Goal: Information Seeking & Learning: Check status

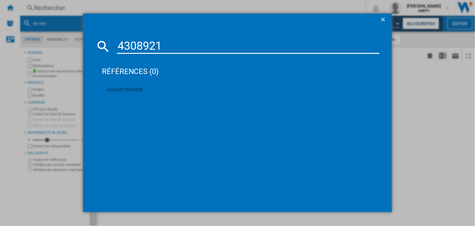
click at [144, 42] on input "4308921" at bounding box center [248, 46] width 262 height 15
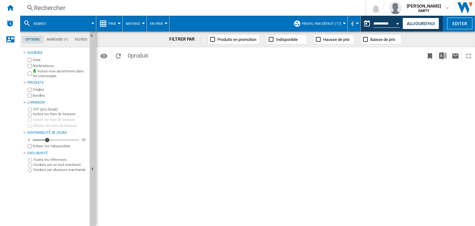
drag, startPoint x: 315, startPoint y: 122, endPoint x: 295, endPoint y: 82, distance: 45.2
click at [315, 122] on div "FILTRER PAR Produits en promotion Indisponible Hausse de prix Baisse de prix Id…" at bounding box center [285, 128] width 379 height 195
click at [267, 105] on div "FILTRER PAR Produits en promotion Indisponible Hausse de prix Baisse de prix Id…" at bounding box center [285, 128] width 379 height 195
click at [397, 24] on div "Open calendar" at bounding box center [398, 24] width 3 height 2
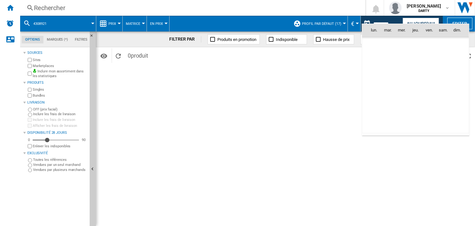
scroll to position [3002, 0]
click at [403, 72] on span "10" at bounding box center [402, 71] width 13 height 13
type input "**********"
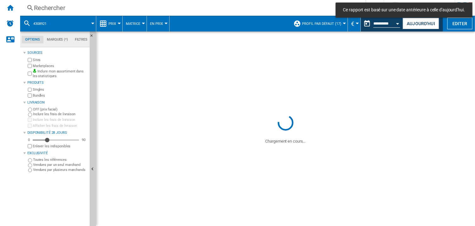
click at [42, 9] on div "Rechercher" at bounding box center [191, 7] width 315 height 9
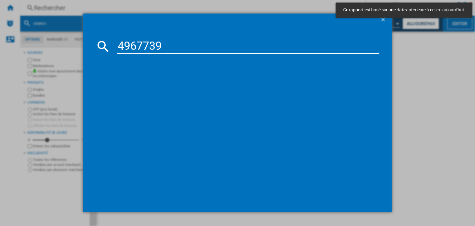
type input "4967739"
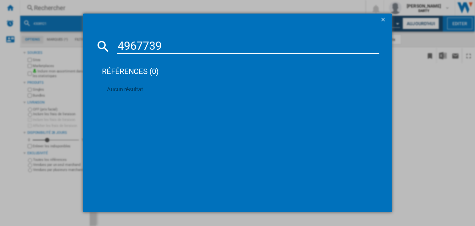
drag, startPoint x: 246, startPoint y: 112, endPoint x: 209, endPoint y: 6, distance: 112.3
click at [246, 111] on div "références (0) Aucun résultat" at bounding box center [241, 128] width 278 height 143
